Goal: Task Accomplishment & Management: Use online tool/utility

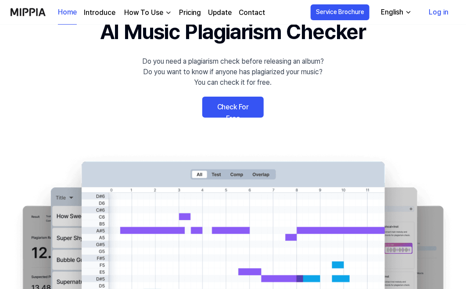
scroll to position [88, 0]
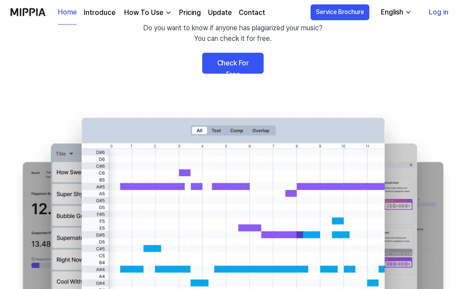
click at [240, 67] on link "Check For Free" at bounding box center [232, 63] width 61 height 21
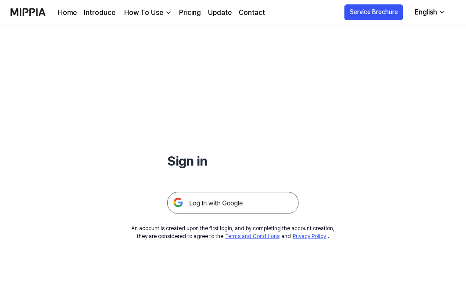
click at [228, 203] on img at bounding box center [233, 203] width 132 height 22
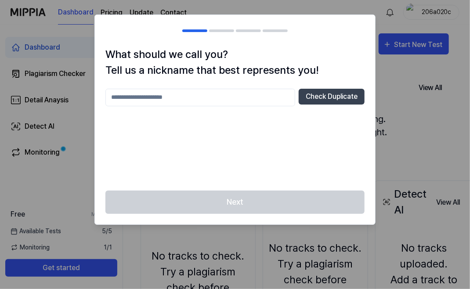
click at [160, 102] on input "text" at bounding box center [200, 98] width 190 height 18
type input "*"
type input "**********"
click at [354, 99] on button "Check Duplicate" at bounding box center [332, 97] width 66 height 16
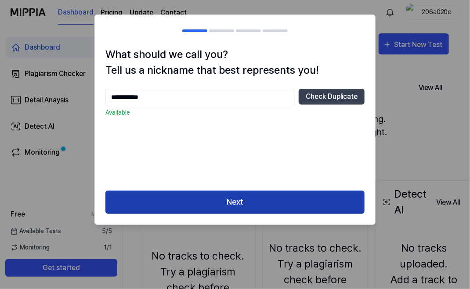
click at [256, 201] on button "Next" at bounding box center [234, 202] width 259 height 23
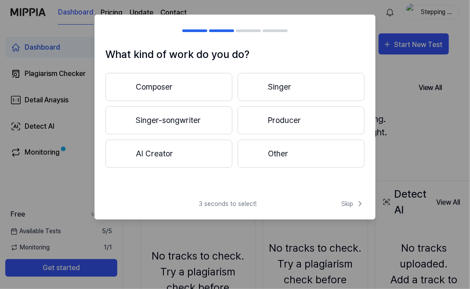
click at [309, 125] on button "Producer" at bounding box center [301, 120] width 127 height 28
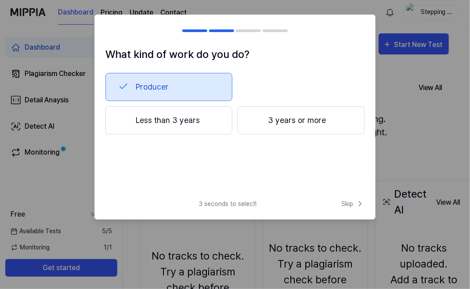
click at [314, 119] on button "3 years or more" at bounding box center [301, 120] width 127 height 28
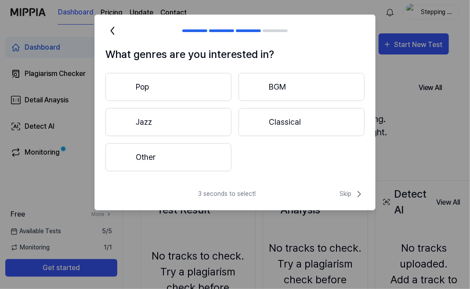
click at [184, 92] on button "Pop" at bounding box center [168, 87] width 126 height 28
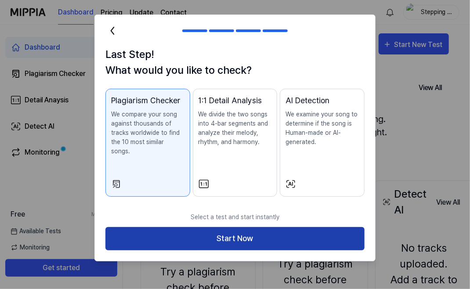
click at [255, 232] on button "Start Now" at bounding box center [234, 238] width 259 height 23
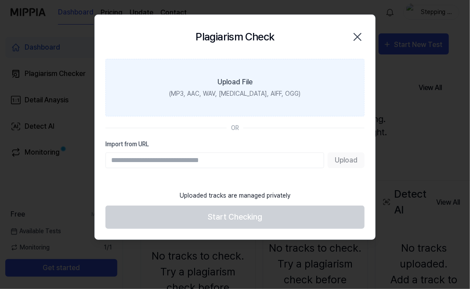
click at [239, 94] on div "(MP3, AAC, WAV, FLAC, AIFF, OGG)" at bounding box center [235, 93] width 131 height 9
click at [0, 0] on input "Upload File (MP3, AAC, WAV, FLAC, AIFF, OGG)" at bounding box center [0, 0] width 0 height 0
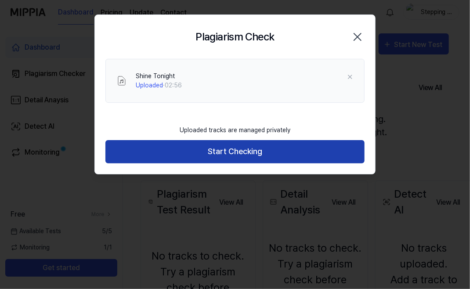
click at [253, 152] on button "Start Checking" at bounding box center [234, 151] width 259 height 23
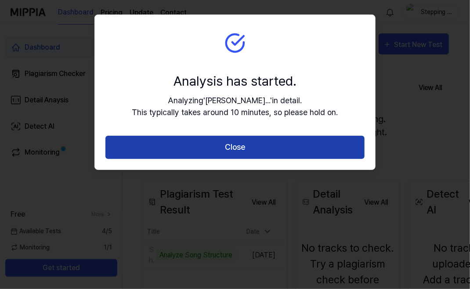
click at [261, 152] on button "Close" at bounding box center [234, 147] width 259 height 23
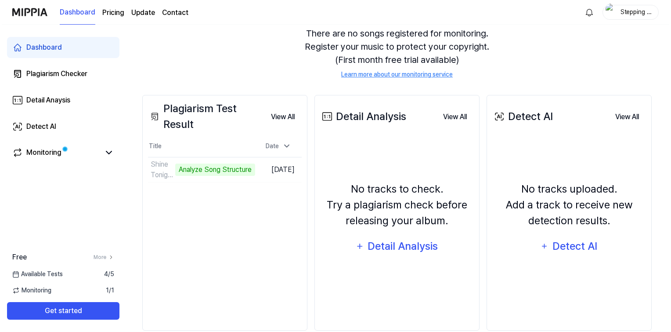
scroll to position [88, 0]
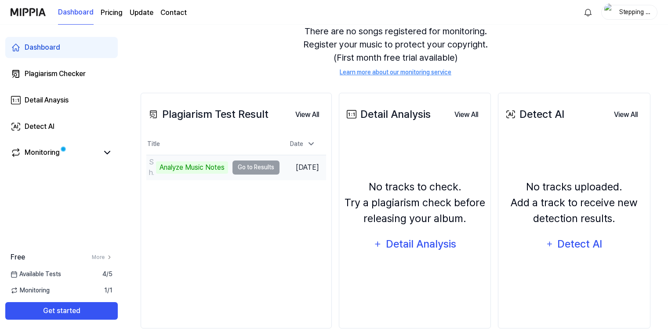
click at [249, 167] on td "Shine Tonight Analyze Music Notes Go to Results" at bounding box center [212, 167] width 133 height 25
click at [214, 166] on div "Analyze Music Notes" at bounding box center [192, 167] width 72 height 12
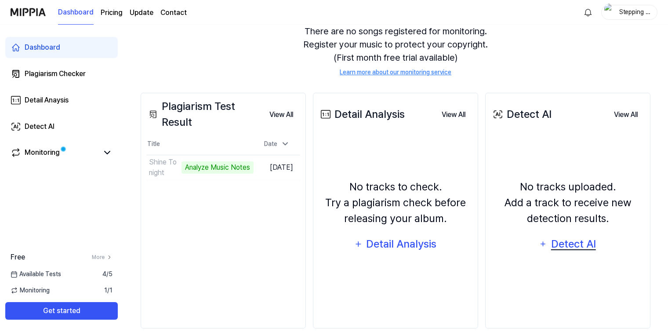
click at [466, 246] on div "Detect AI" at bounding box center [572, 243] width 47 height 17
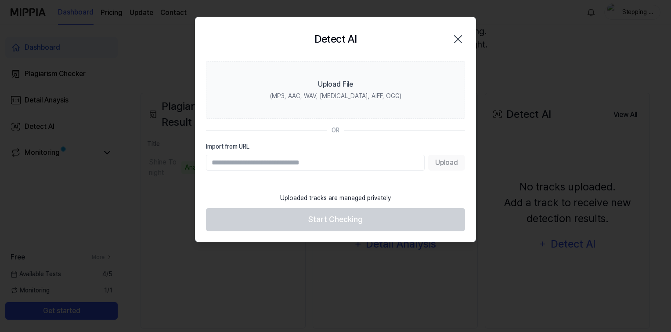
click at [334, 163] on input "Import from URL" at bounding box center [315, 163] width 219 height 16
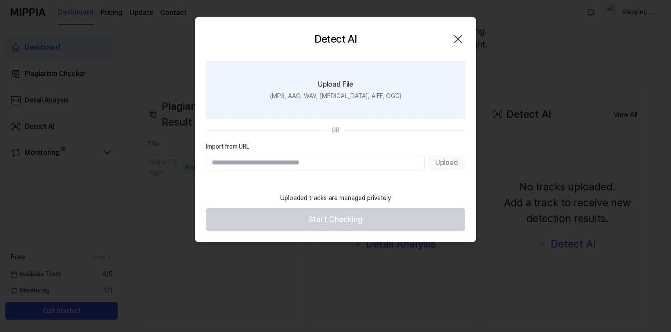
click at [372, 87] on label "Upload File (MP3, AAC, WAV, FLAC, AIFF, OGG)" at bounding box center [335, 90] width 259 height 58
click at [0, 0] on input "Upload File (MP3, AAC, WAV, FLAC, AIFF, OGG)" at bounding box center [0, 0] width 0 height 0
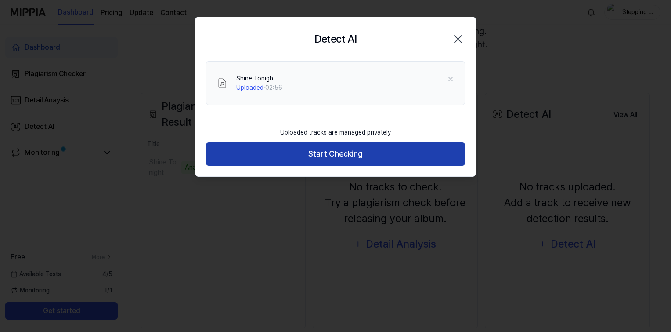
click at [349, 154] on button "Start Checking" at bounding box center [335, 153] width 259 height 23
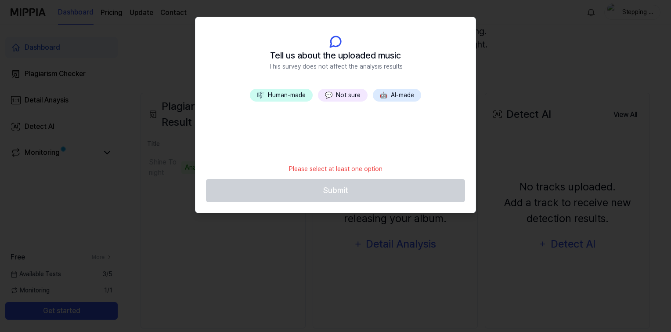
click at [351, 94] on button "💬 Not sure" at bounding box center [343, 95] width 50 height 13
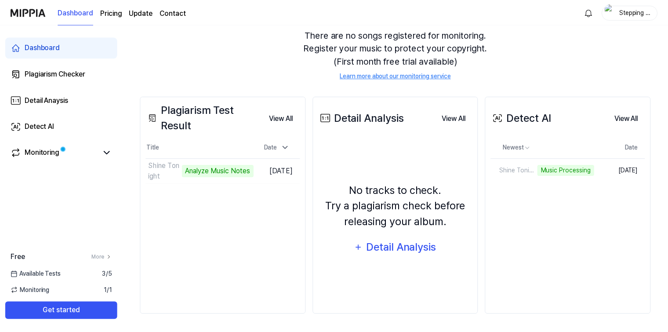
scroll to position [84, 0]
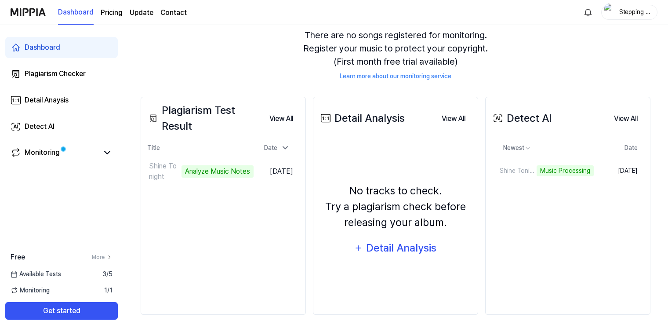
click at [466, 239] on div "Detect AI View All Detect AI Newest Date Shine Tonight Music Processing Delete …" at bounding box center [567, 206] width 165 height 218
click at [466, 170] on div "Shine Tonight" at bounding box center [515, 170] width 48 height 9
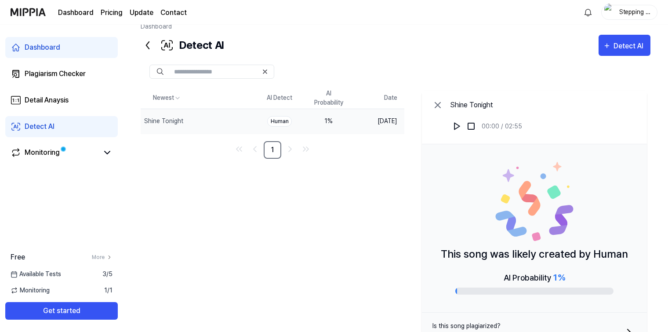
scroll to position [0, 0]
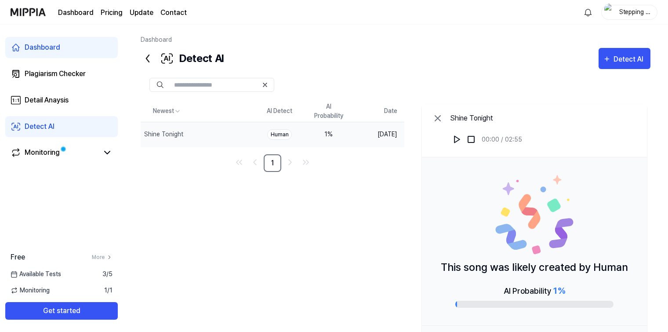
click at [437, 120] on icon at bounding box center [437, 118] width 11 height 11
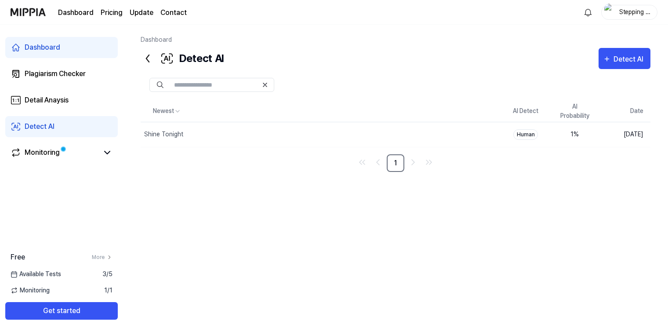
click at [148, 53] on icon at bounding box center [148, 58] width 14 height 14
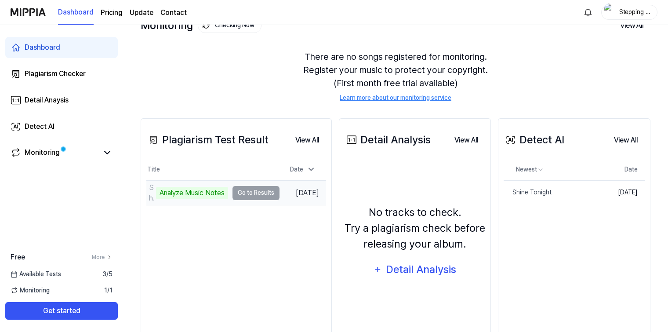
scroll to position [84, 0]
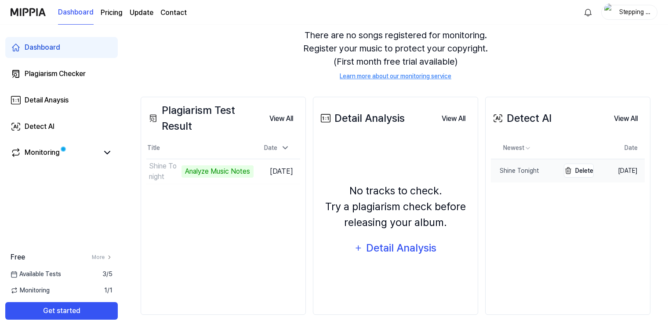
click at [466, 170] on div "Shine Tonight" at bounding box center [515, 170] width 48 height 9
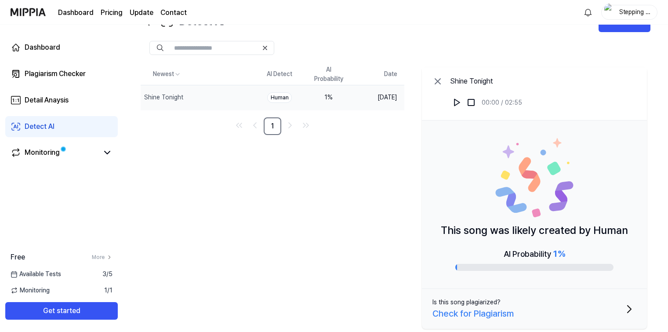
click at [466, 285] on div "Check for Plagiarism" at bounding box center [472, 313] width 81 height 13
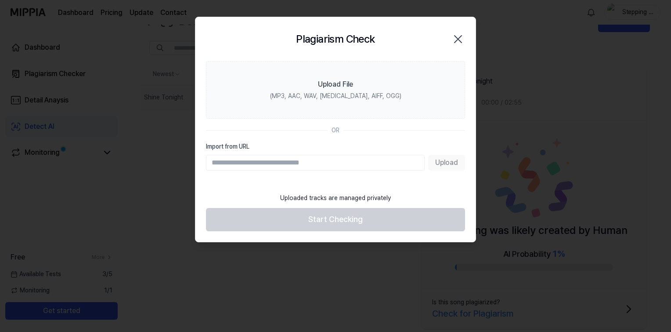
click at [459, 36] on icon "button" at bounding box center [458, 39] width 14 height 14
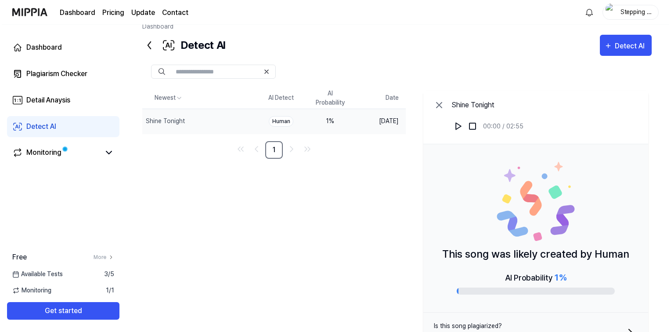
scroll to position [0, 0]
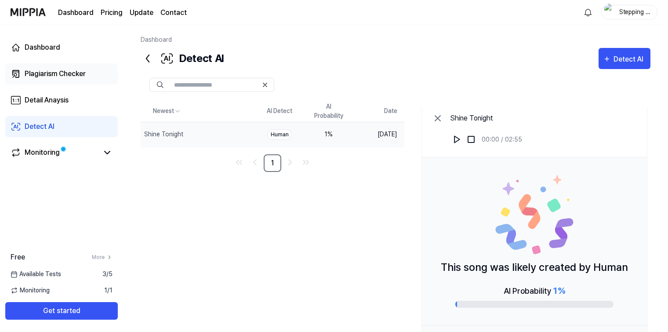
click at [87, 75] on link "Plagiarism Checker" at bounding box center [61, 73] width 112 height 21
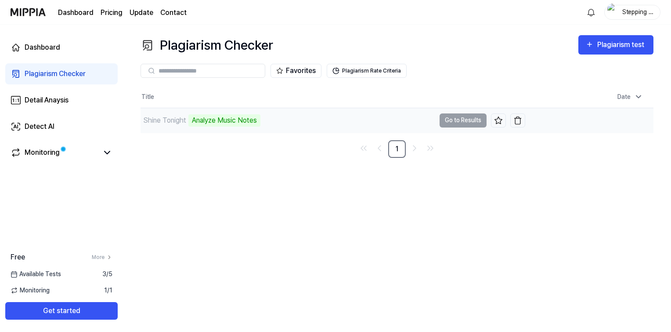
click at [452, 124] on td "Shine Tonight Analyze Music Notes Go to Results" at bounding box center [333, 120] width 385 height 25
click at [164, 122] on div "Shine Tonight" at bounding box center [164, 120] width 43 height 11
